Goal: Find specific page/section: Find specific page/section

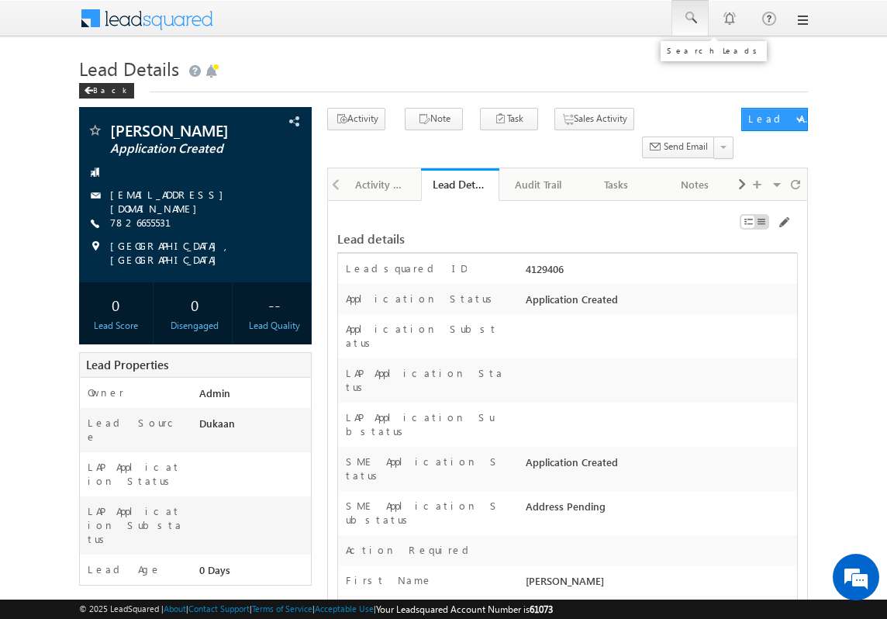
click at [686, 16] on span at bounding box center [691, 18] width 16 height 16
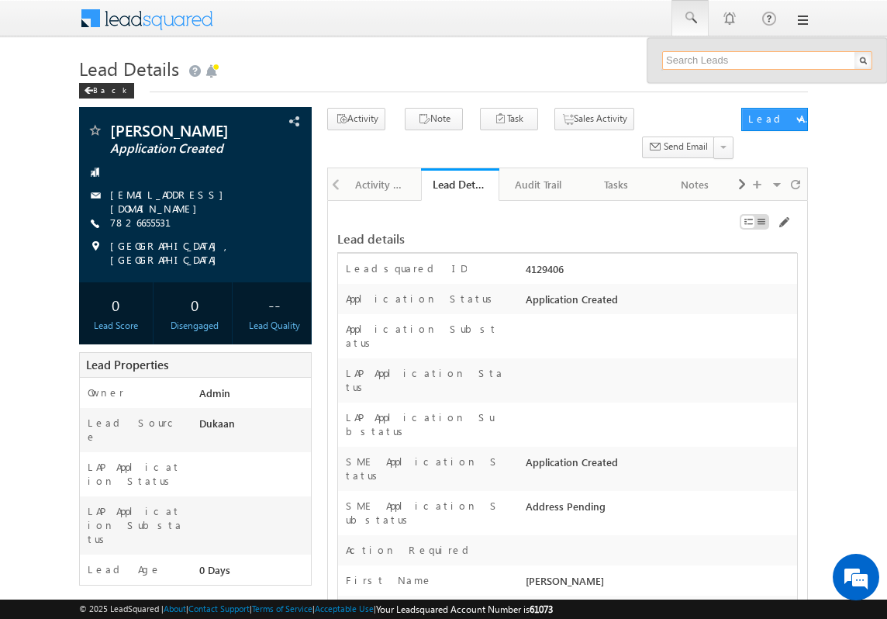
click at [754, 56] on input "text" at bounding box center [767, 60] width 210 height 19
paste input "SME0000515"
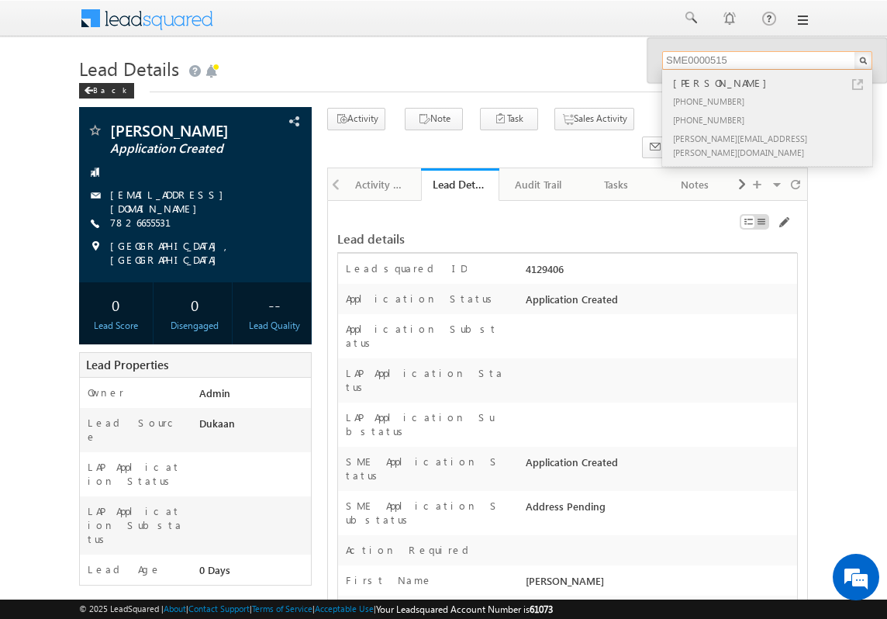
type input "SME0000515"
click at [856, 85] on link at bounding box center [857, 84] width 11 height 11
drag, startPoint x: 572, startPoint y: 261, endPoint x: 524, endPoint y: 255, distance: 47.6
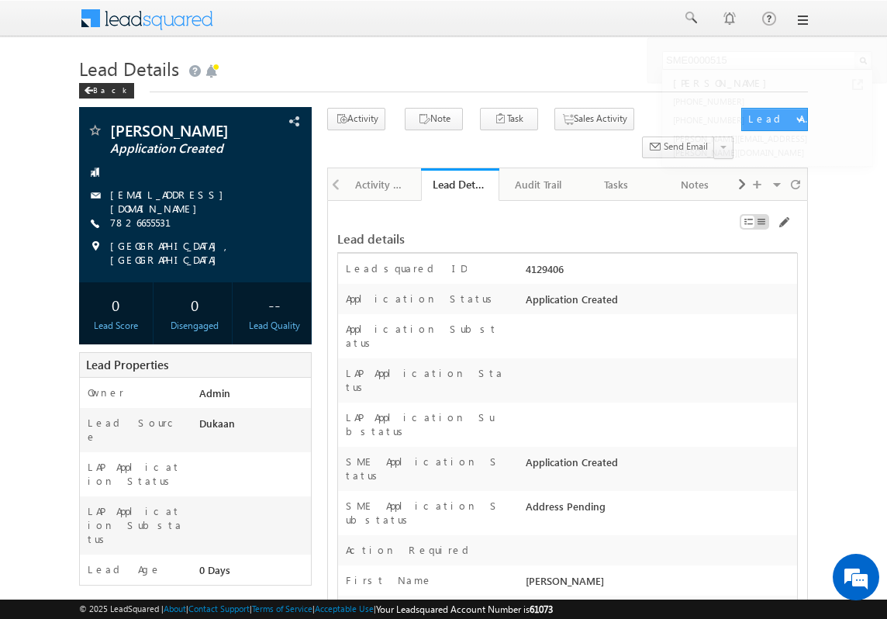
click at [624, 261] on div "4129406" at bounding box center [659, 272] width 275 height 22
drag, startPoint x: 565, startPoint y: 236, endPoint x: 503, endPoint y: 236, distance: 62.1
click at [503, 254] on div "Leadsquared ID 4129406" at bounding box center [567, 269] width 459 height 30
copy div "4129406"
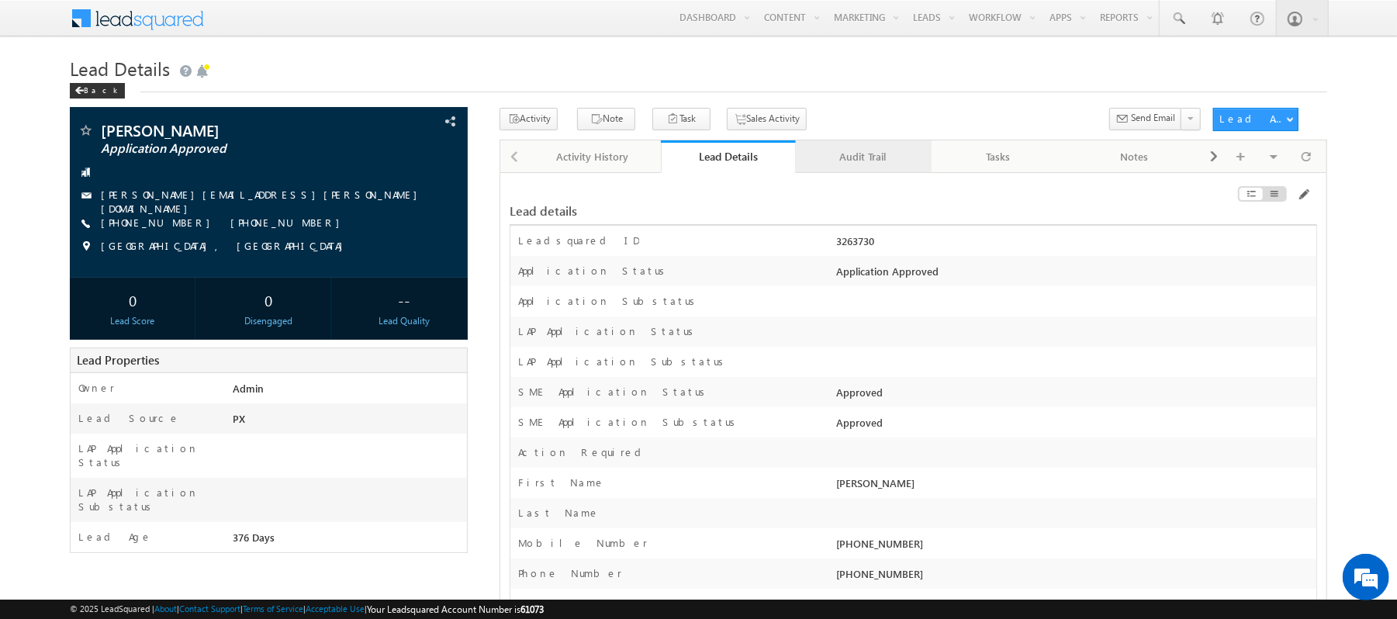
click at [876, 149] on div "Audit Trail" at bounding box center [862, 156] width 109 height 19
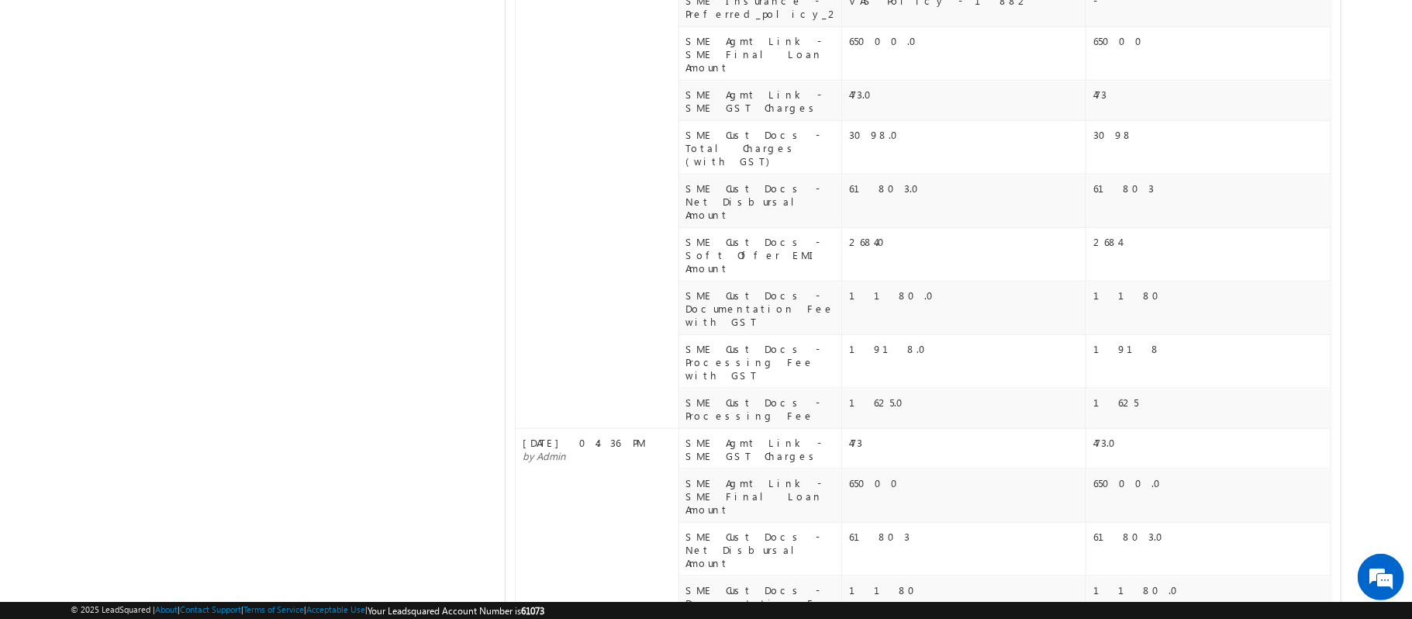
scroll to position [768, 0]
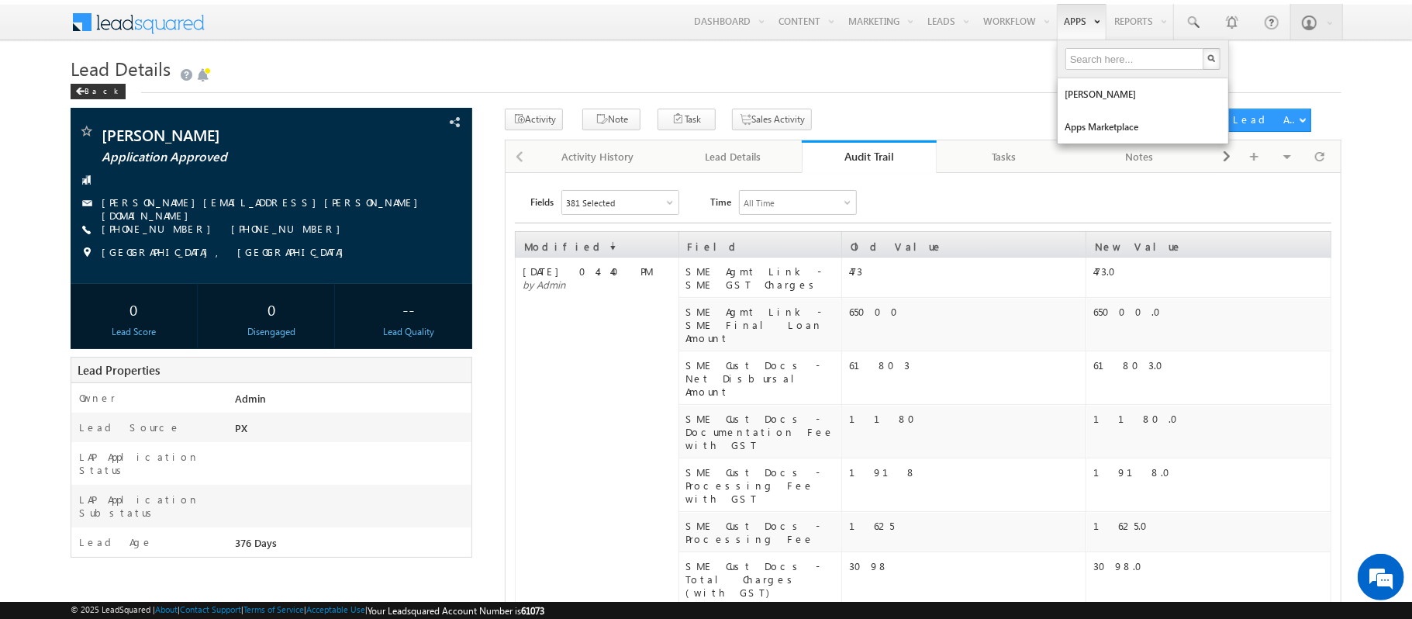
scroll to position [0, 0]
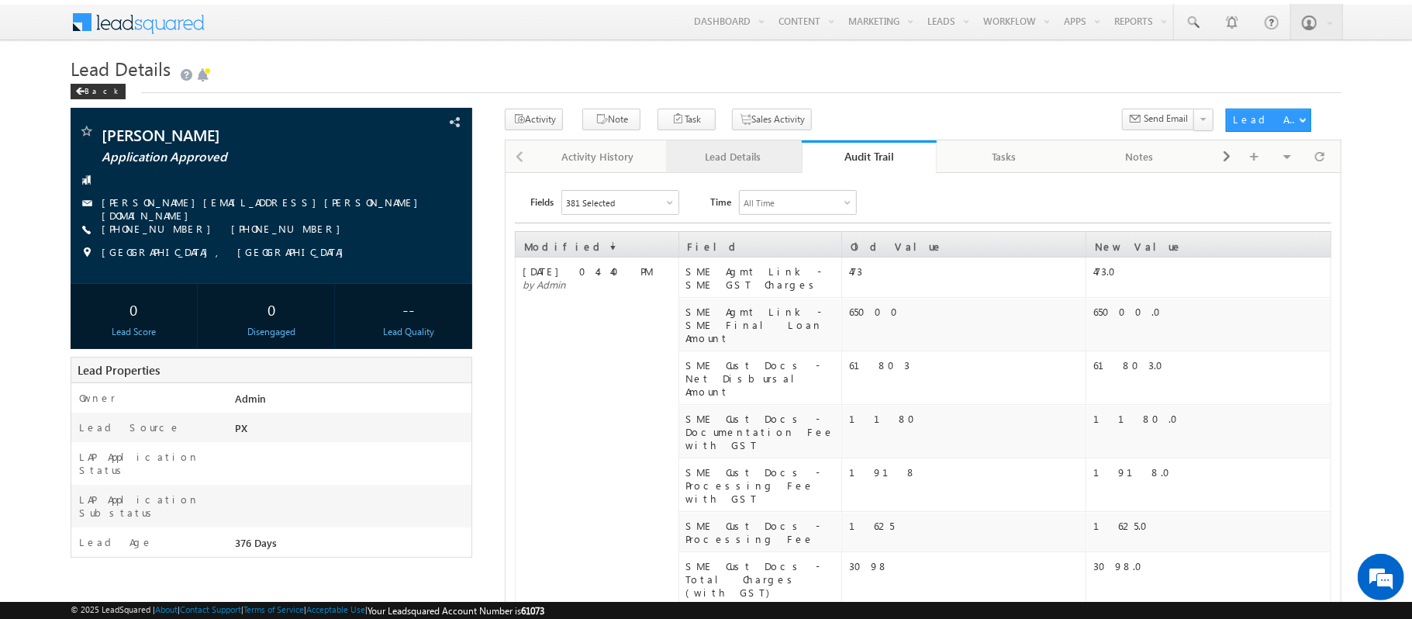
click at [761, 165] on div "Lead Details" at bounding box center [733, 156] width 109 height 19
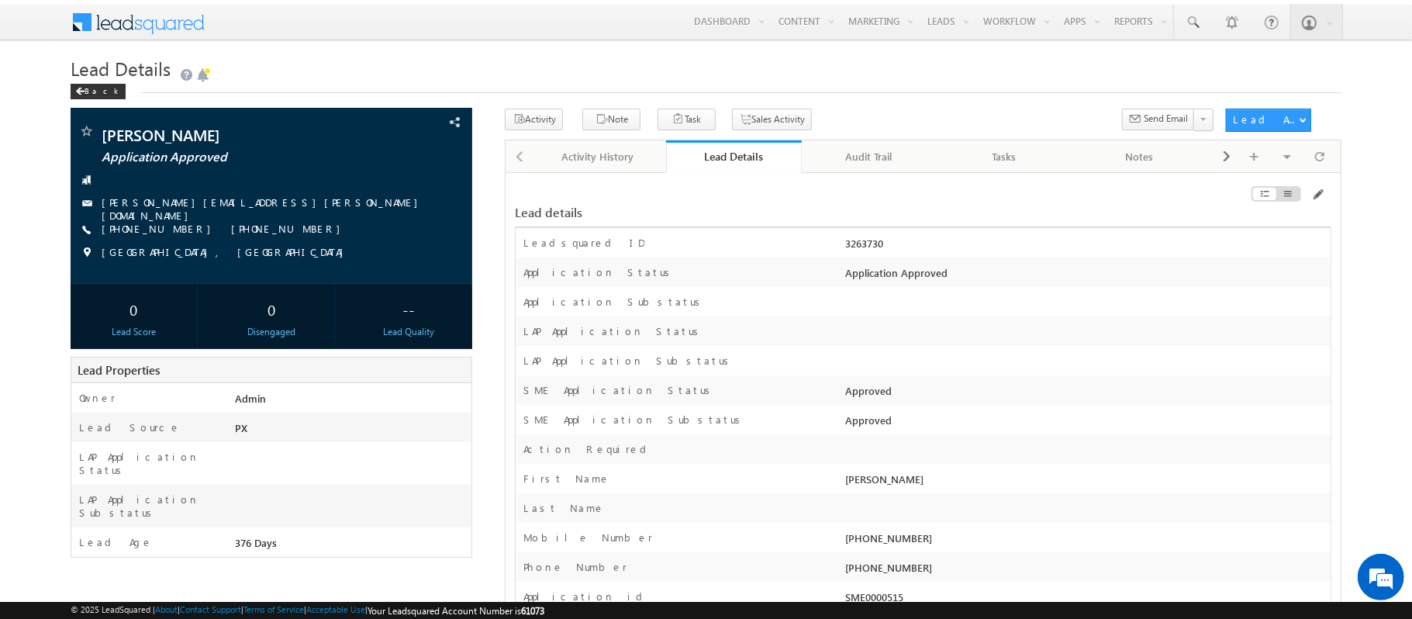
drag, startPoint x: 897, startPoint y: 237, endPoint x: 847, endPoint y: 246, distance: 51.1
click at [847, 246] on div "3263730" at bounding box center [1086, 247] width 489 height 22
copy div "3263730"
